Goal: Task Accomplishment & Management: Manage account settings

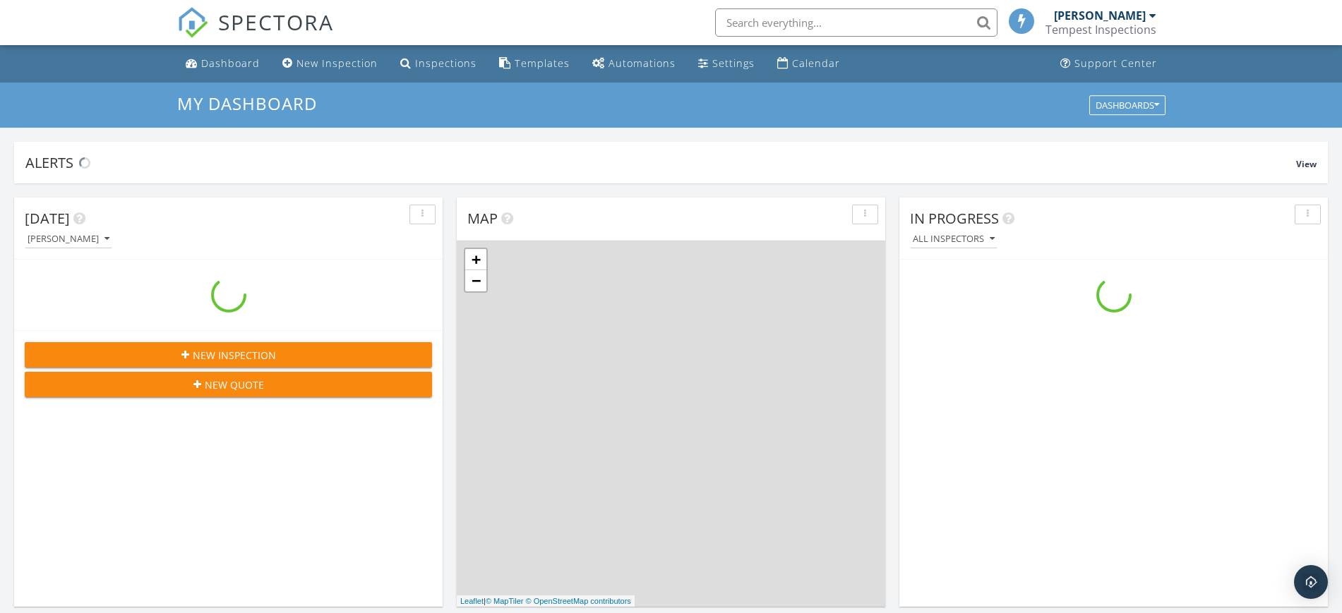
click at [1116, 24] on div "Tempest Inspections" at bounding box center [1100, 30] width 111 height 14
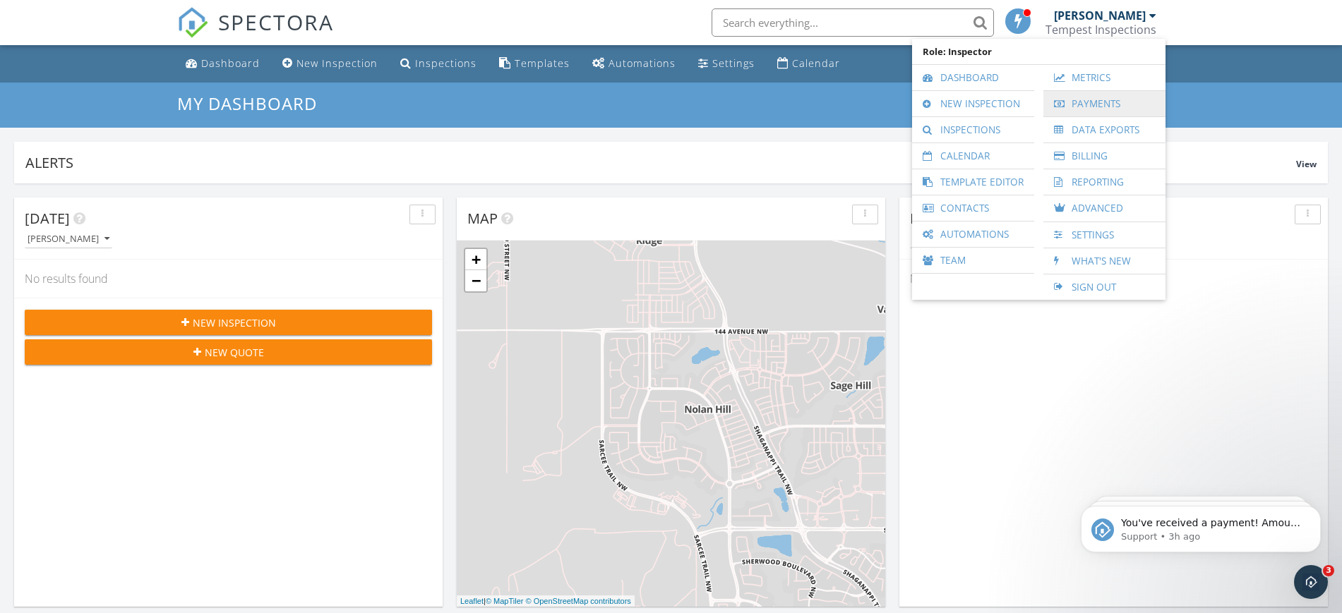
click at [1095, 99] on link "Payments" at bounding box center [1104, 103] width 108 height 25
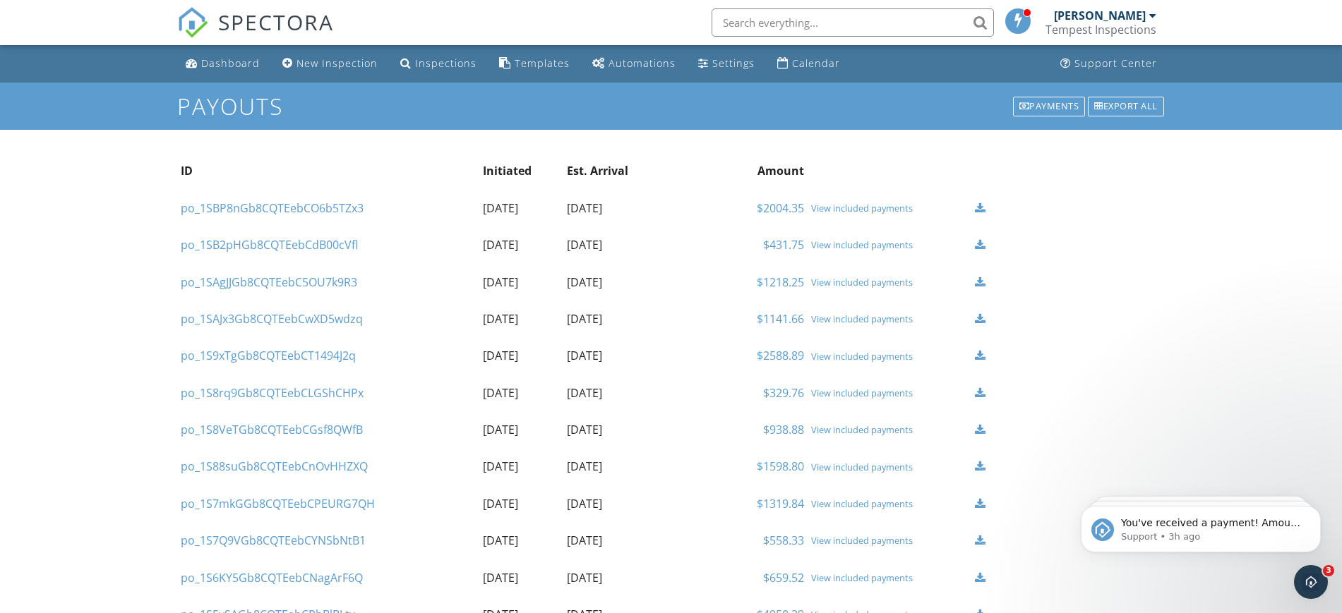
click at [856, 205] on div "View included payments" at bounding box center [889, 208] width 157 height 11
click at [1321, 573] on div "Open Intercom Messenger" at bounding box center [1308, 580] width 47 height 47
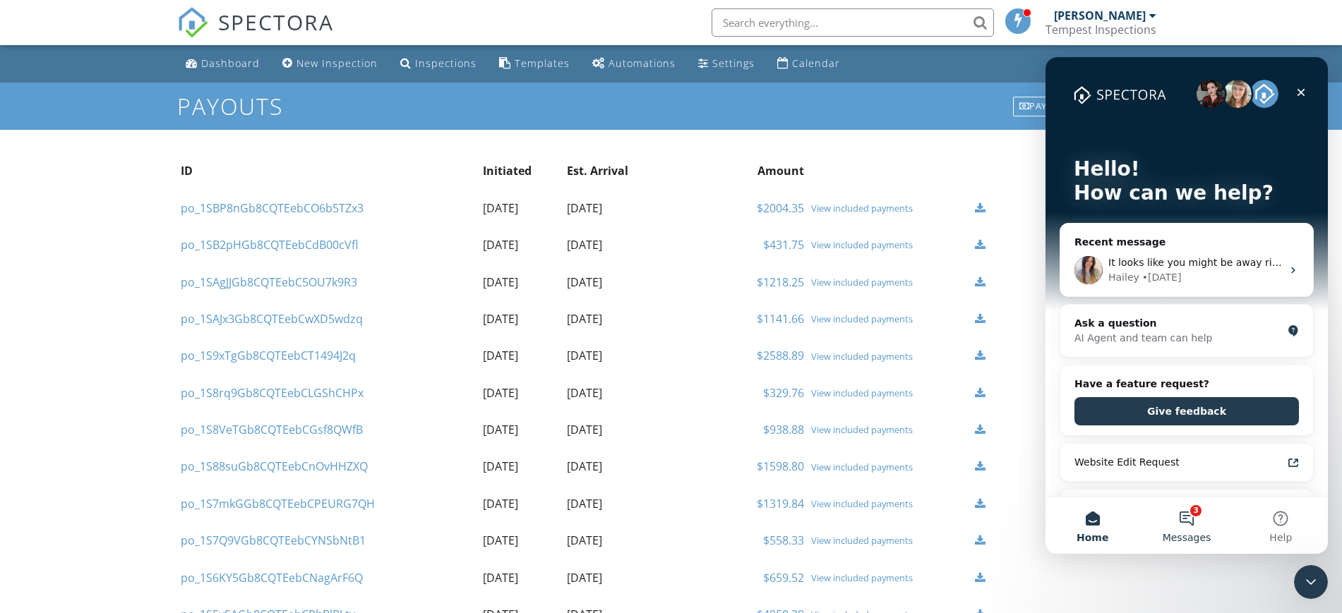
click at [1189, 514] on button "3 Messages" at bounding box center [1186, 526] width 94 height 56
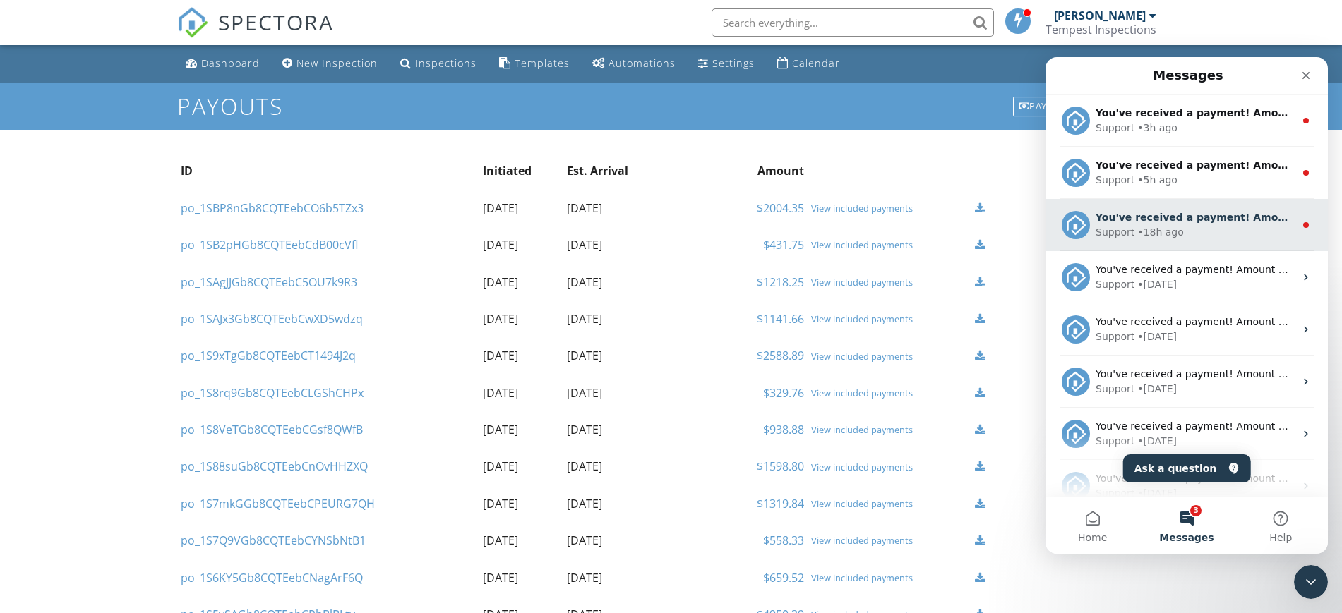
click at [1200, 235] on div "Support • 18h ago" at bounding box center [1194, 232] width 199 height 15
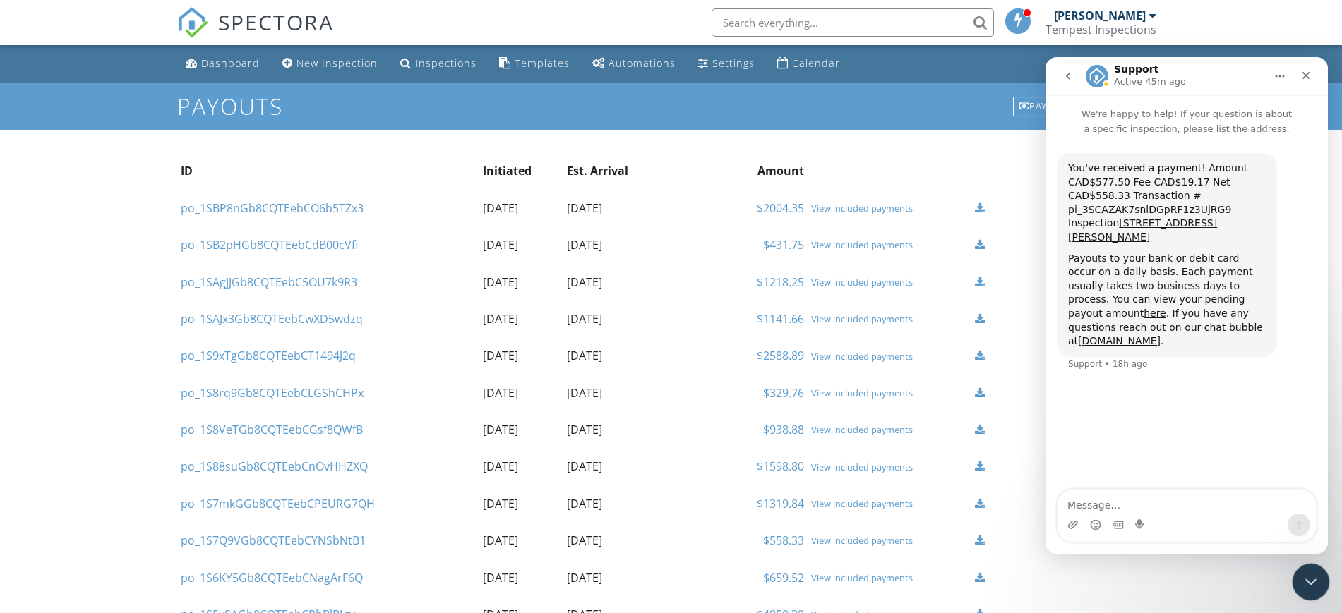
click at [1312, 588] on icon "Close Intercom Messenger" at bounding box center [1308, 580] width 17 height 17
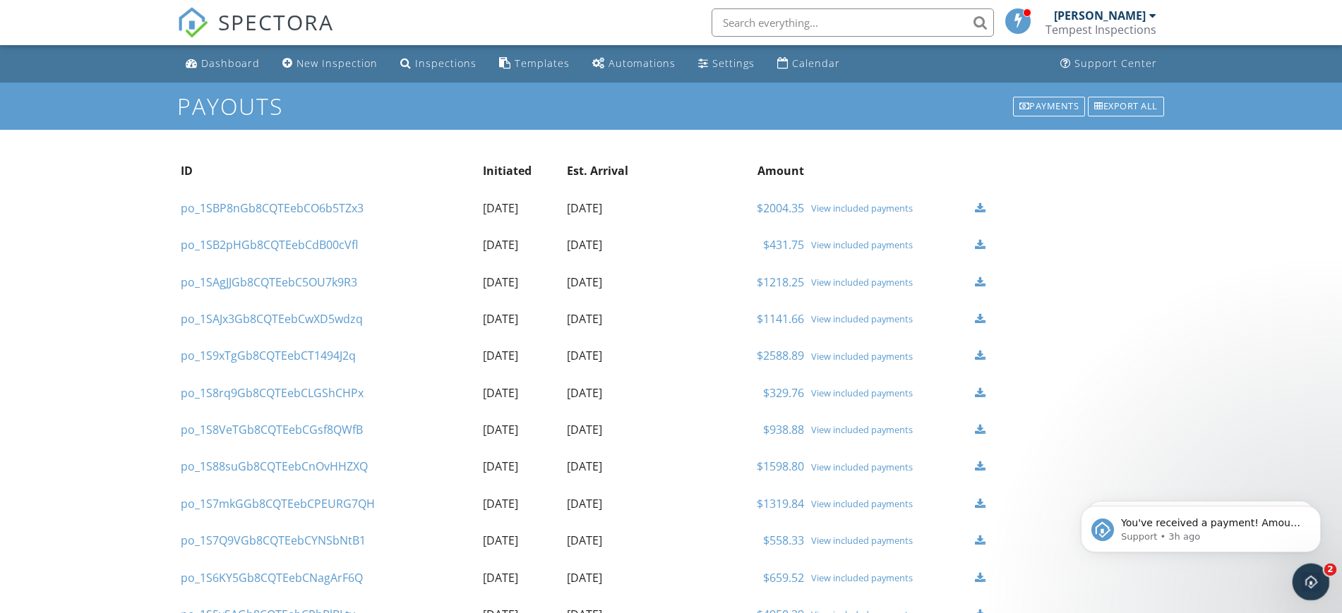
click at [1312, 588] on icon "Open Intercom Messenger" at bounding box center [1308, 580] width 23 height 23
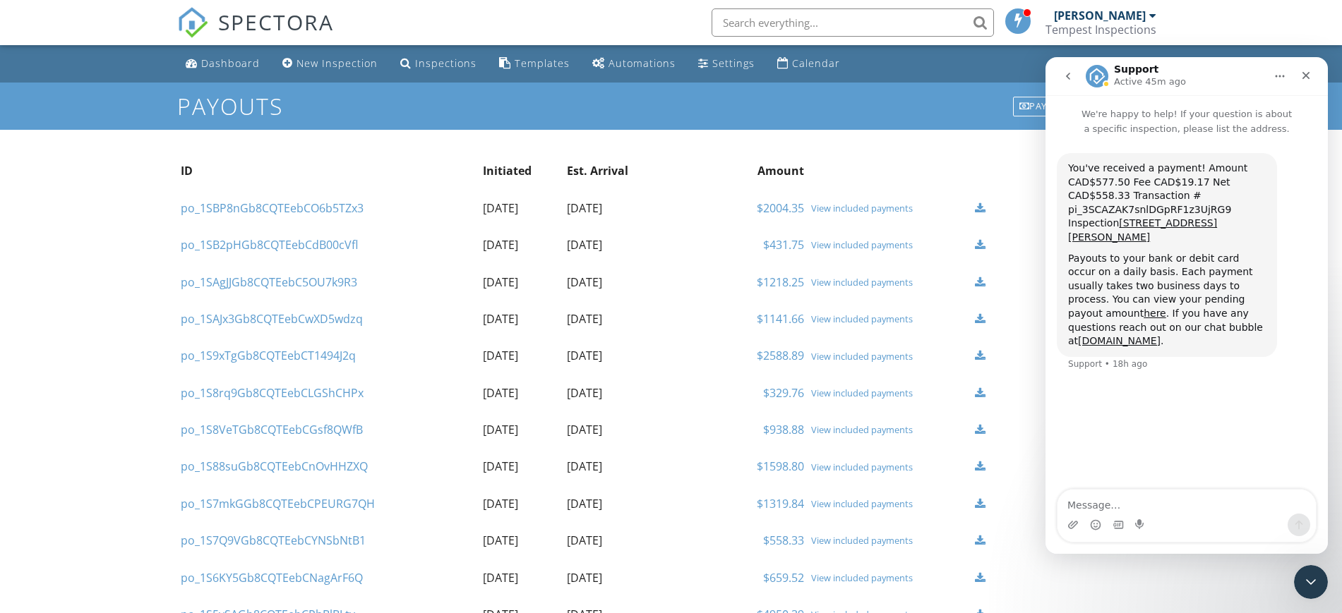
click at [1074, 78] on button "go back" at bounding box center [1068, 76] width 27 height 27
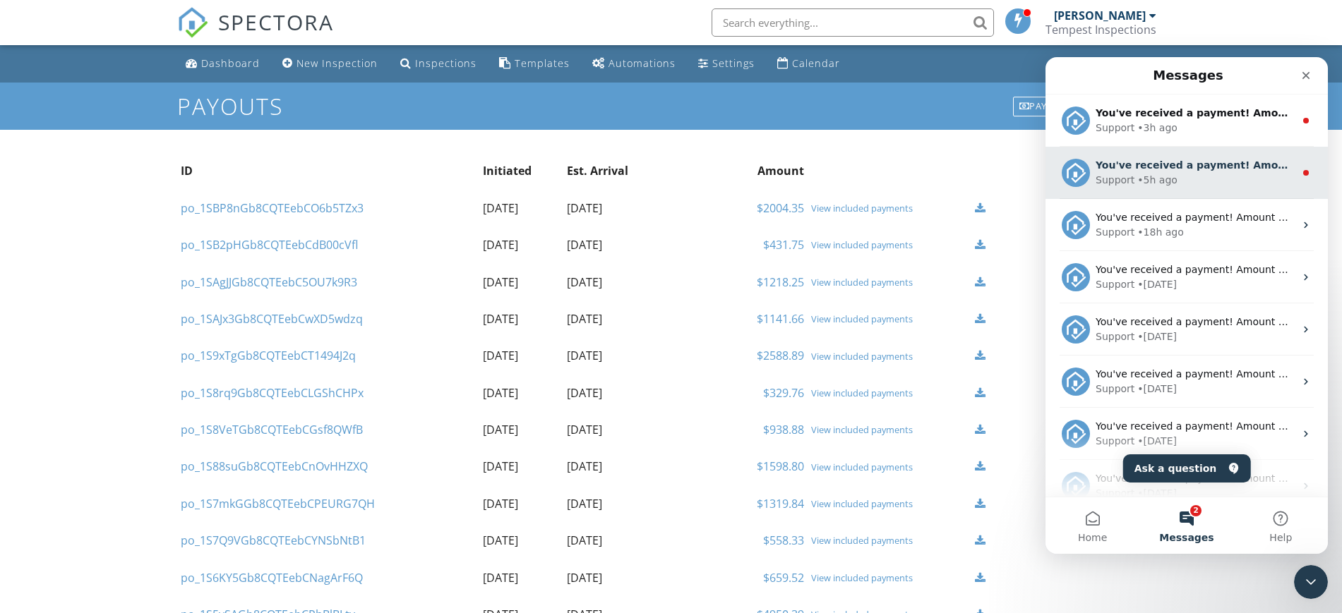
click at [1174, 175] on div "Support • 5h ago" at bounding box center [1194, 180] width 199 height 15
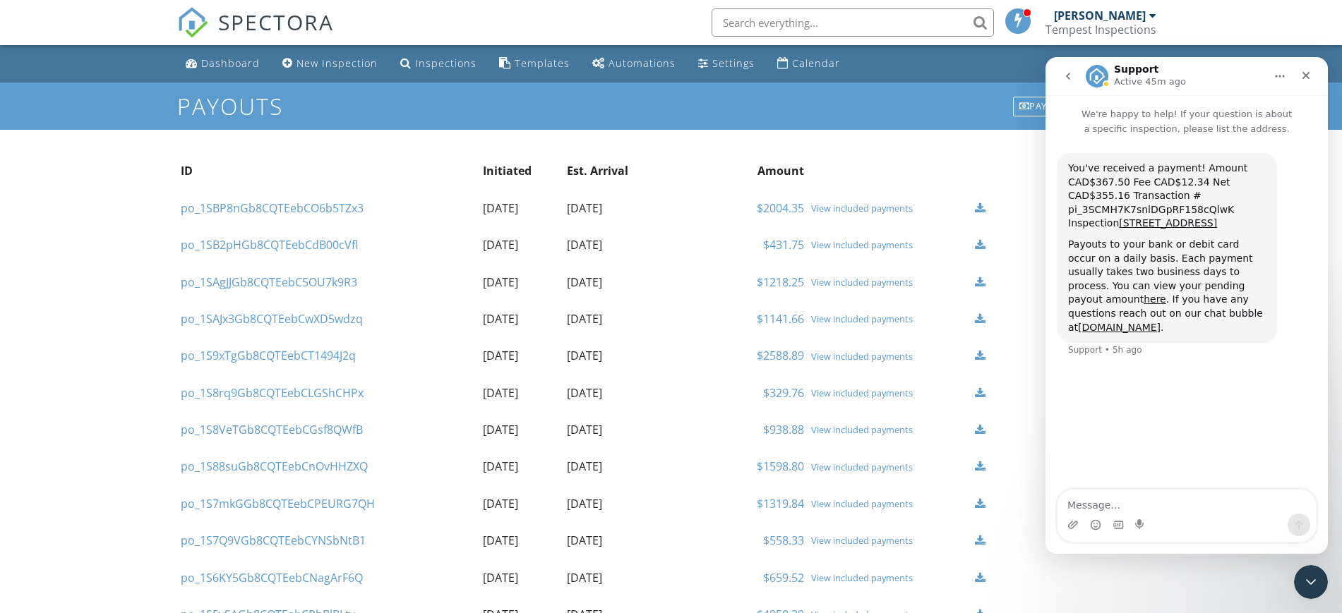
click at [1067, 71] on icon "go back" at bounding box center [1067, 76] width 11 height 11
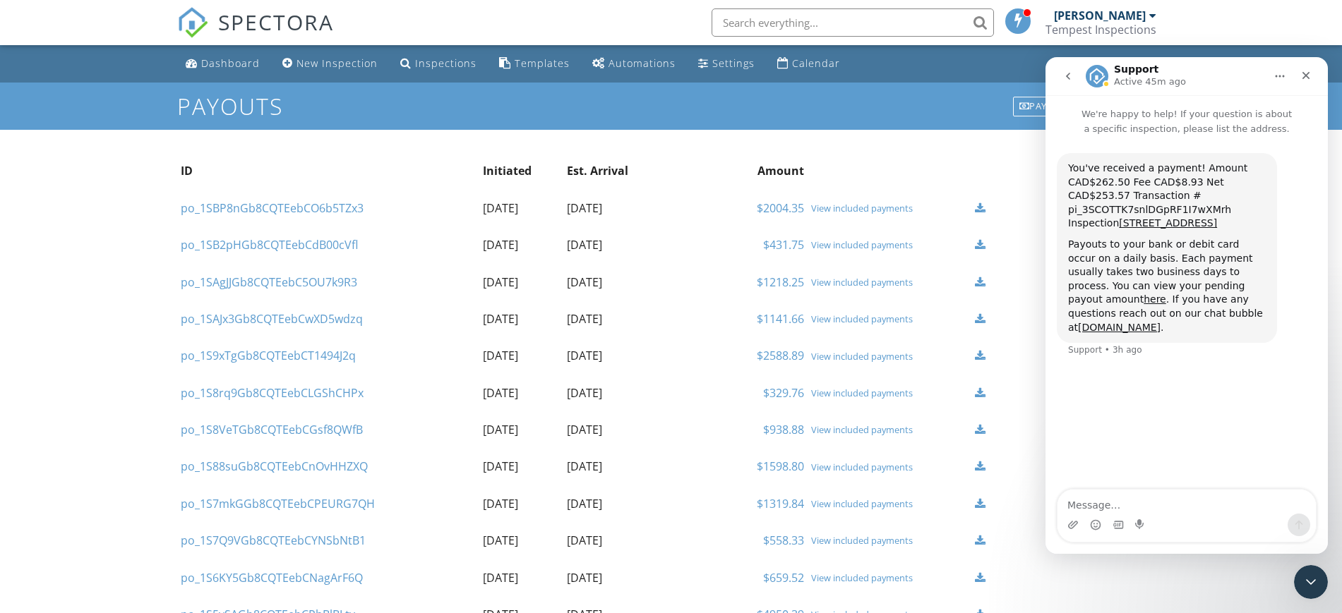
click at [1062, 76] on icon "go back" at bounding box center [1067, 76] width 11 height 11
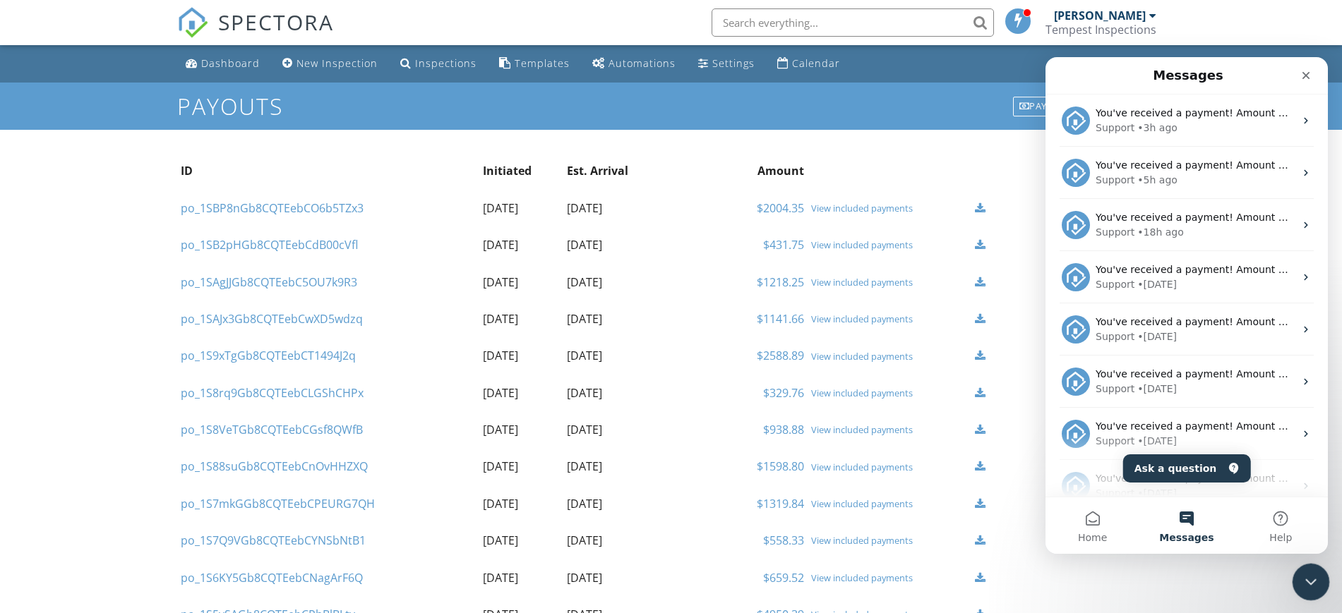
click at [1306, 582] on icon "Close Intercom Messenger" at bounding box center [1308, 580] width 17 height 17
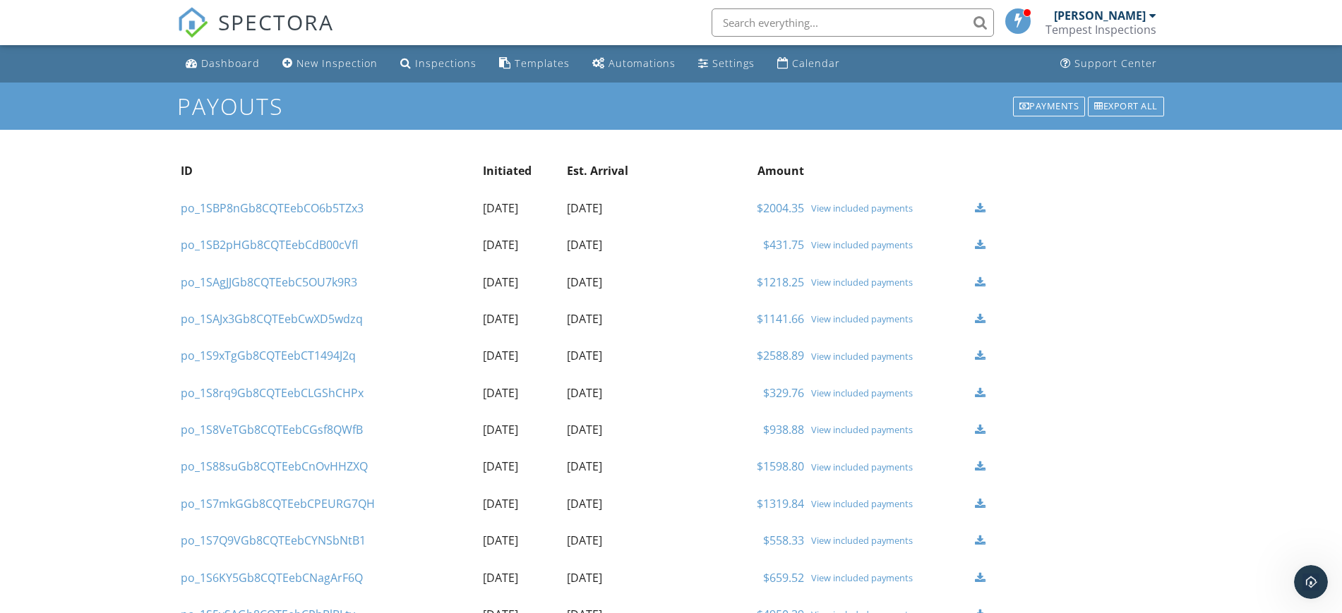
click at [849, 247] on div "View included payments" at bounding box center [889, 244] width 157 height 11
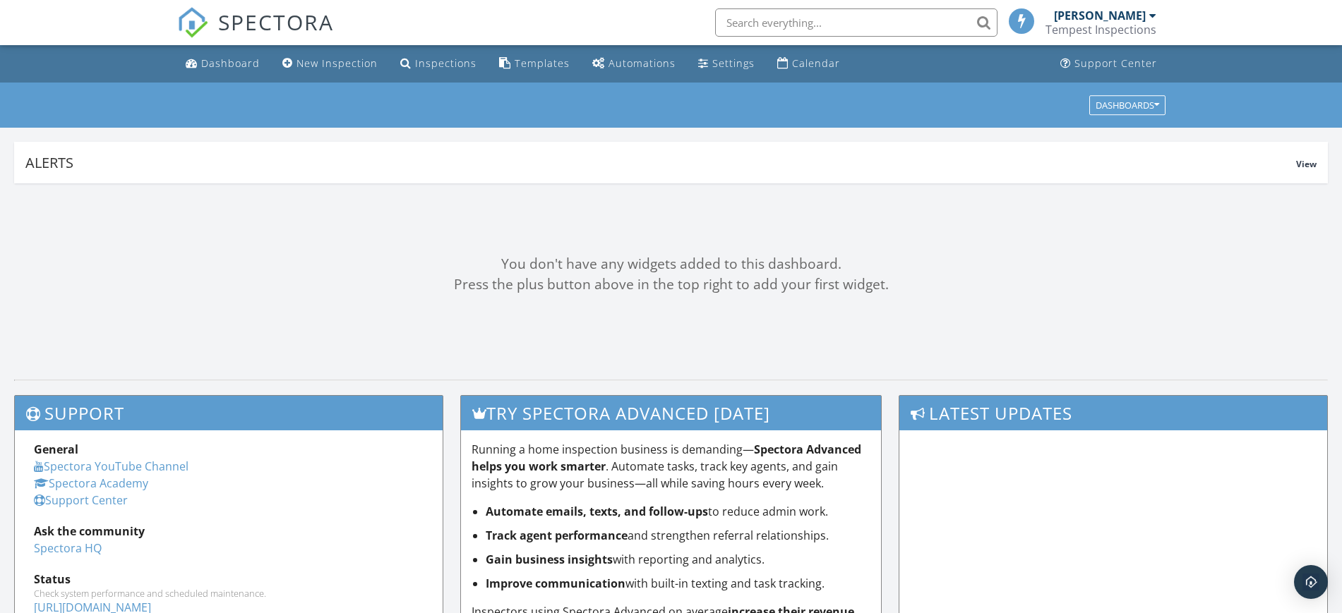
click at [812, 25] on input "text" at bounding box center [856, 22] width 282 height 28
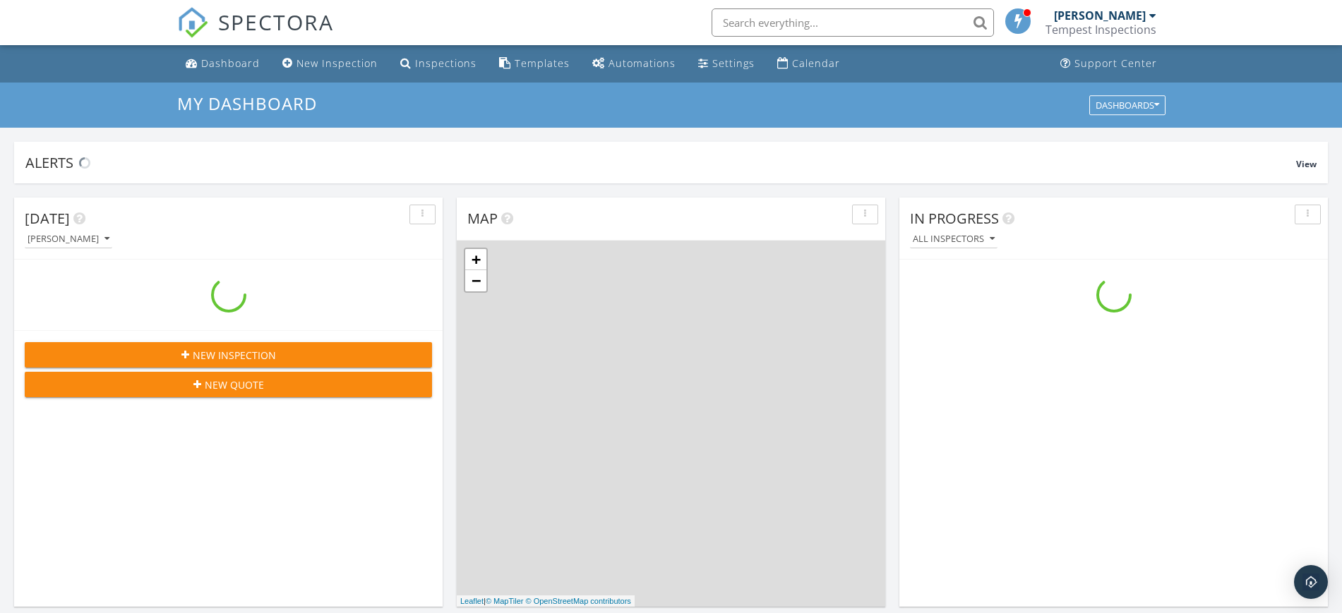
scroll to position [1312, 1369]
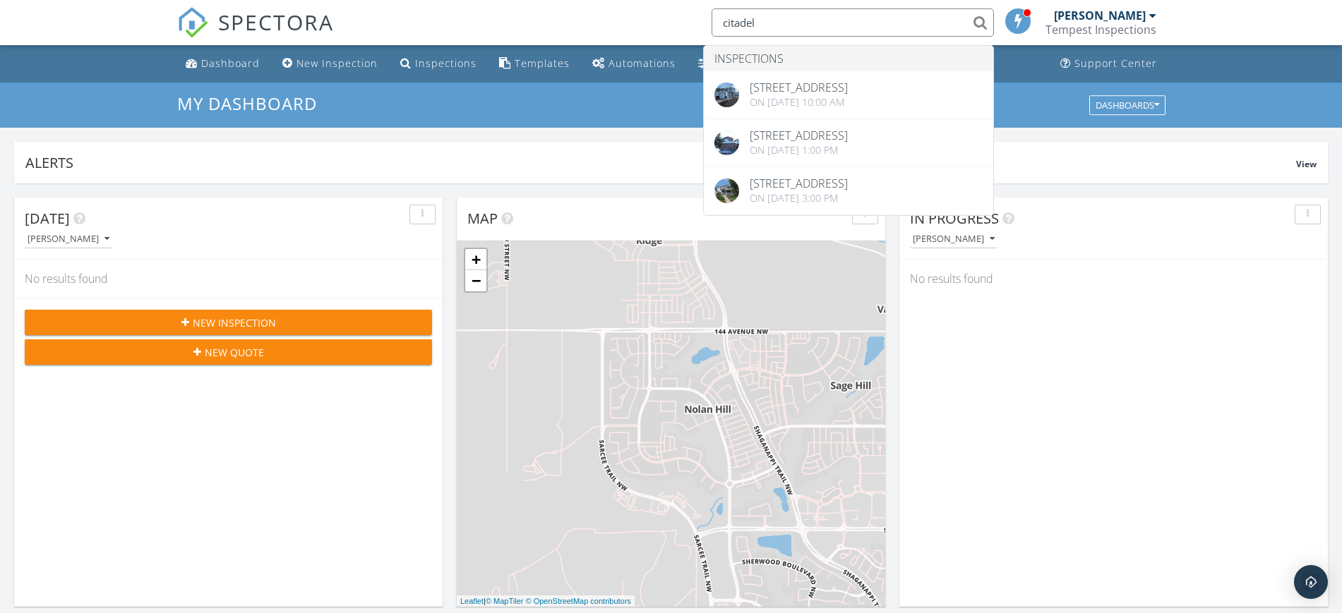
type input "citadel"
click at [549, 112] on h3 "My Dashboard" at bounding box center [671, 103] width 988 height 19
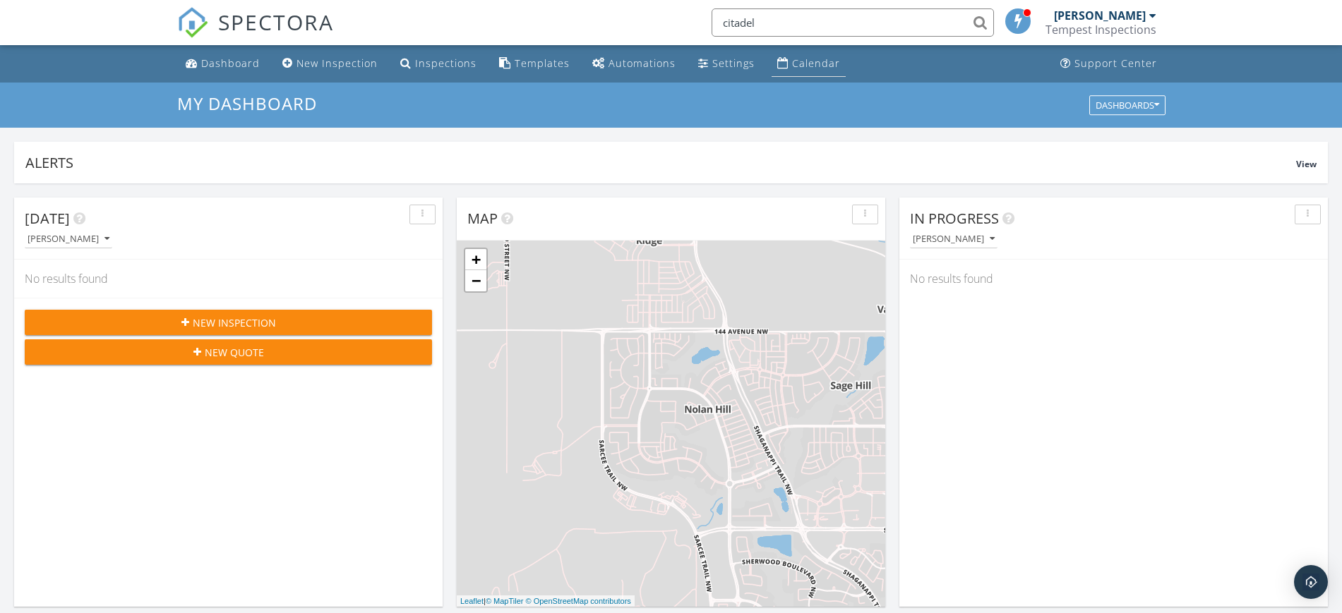
click at [798, 65] on div "Calendar" at bounding box center [816, 62] width 48 height 13
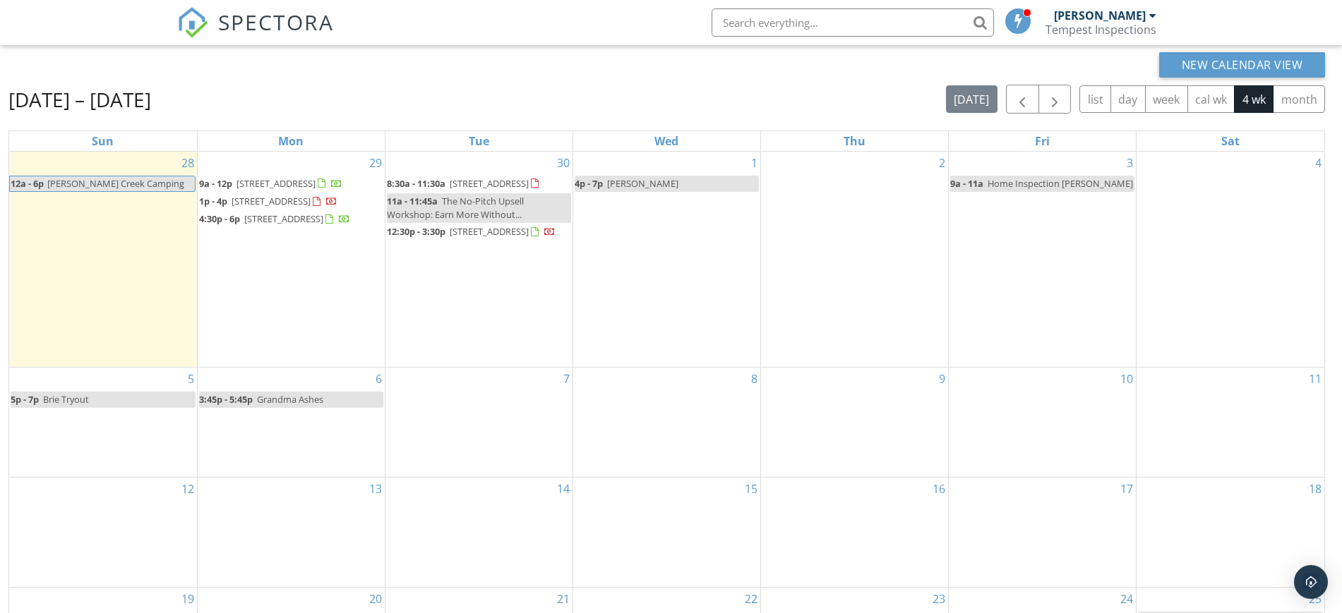
scroll to position [88, 0]
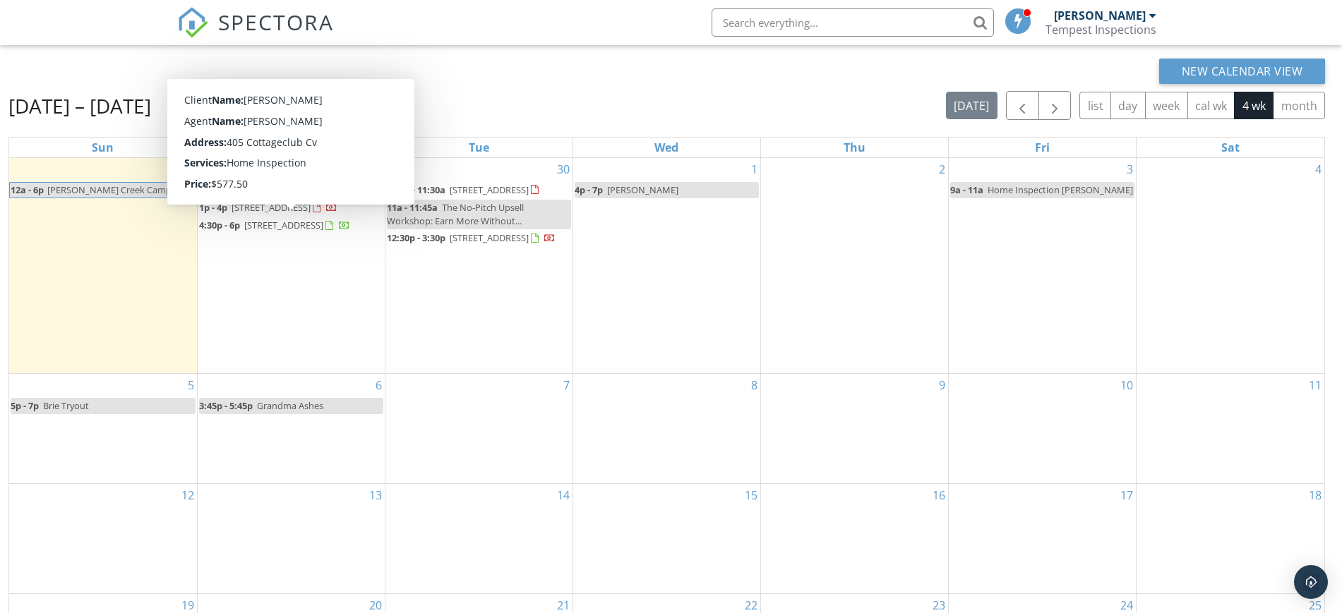
click at [288, 214] on span "405 Cottageclub Cv T0l" at bounding box center [271, 207] width 79 height 13
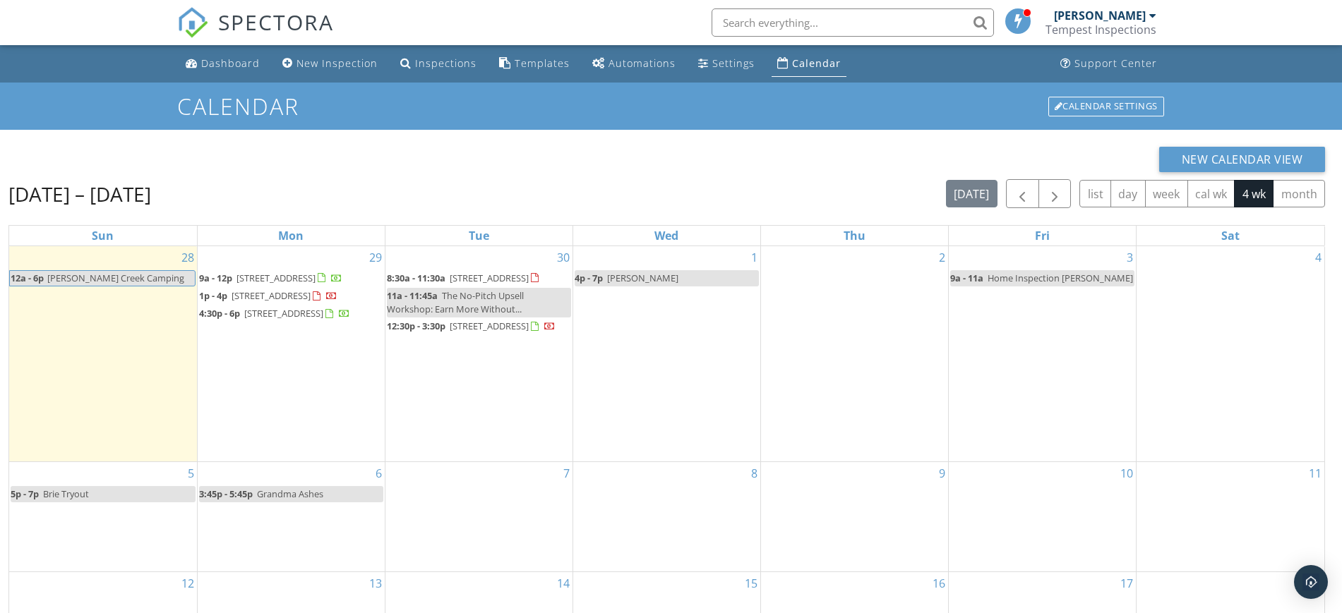
click at [731, 155] on div "New Calendar View" at bounding box center [666, 159] width 1316 height 25
click at [1309, 587] on img "Open Intercom Messenger" at bounding box center [1311, 582] width 18 height 18
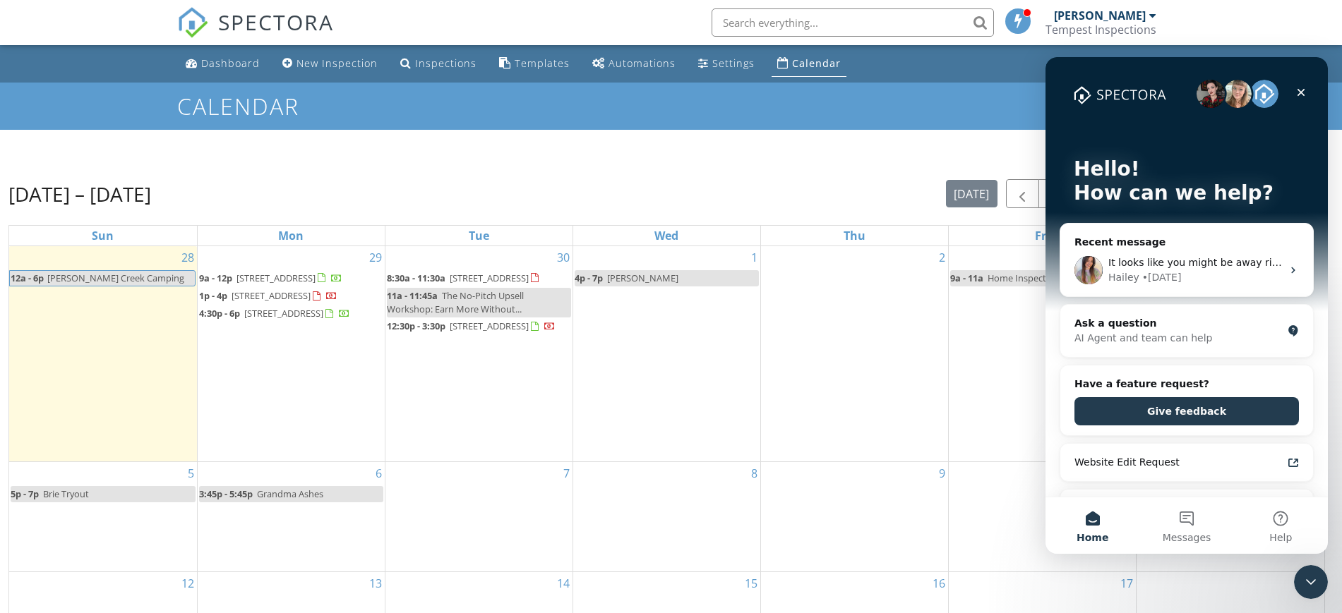
click at [1309, 588] on icon "Close Intercom Messenger" at bounding box center [1310, 582] width 17 height 17
